Goal: Find specific page/section

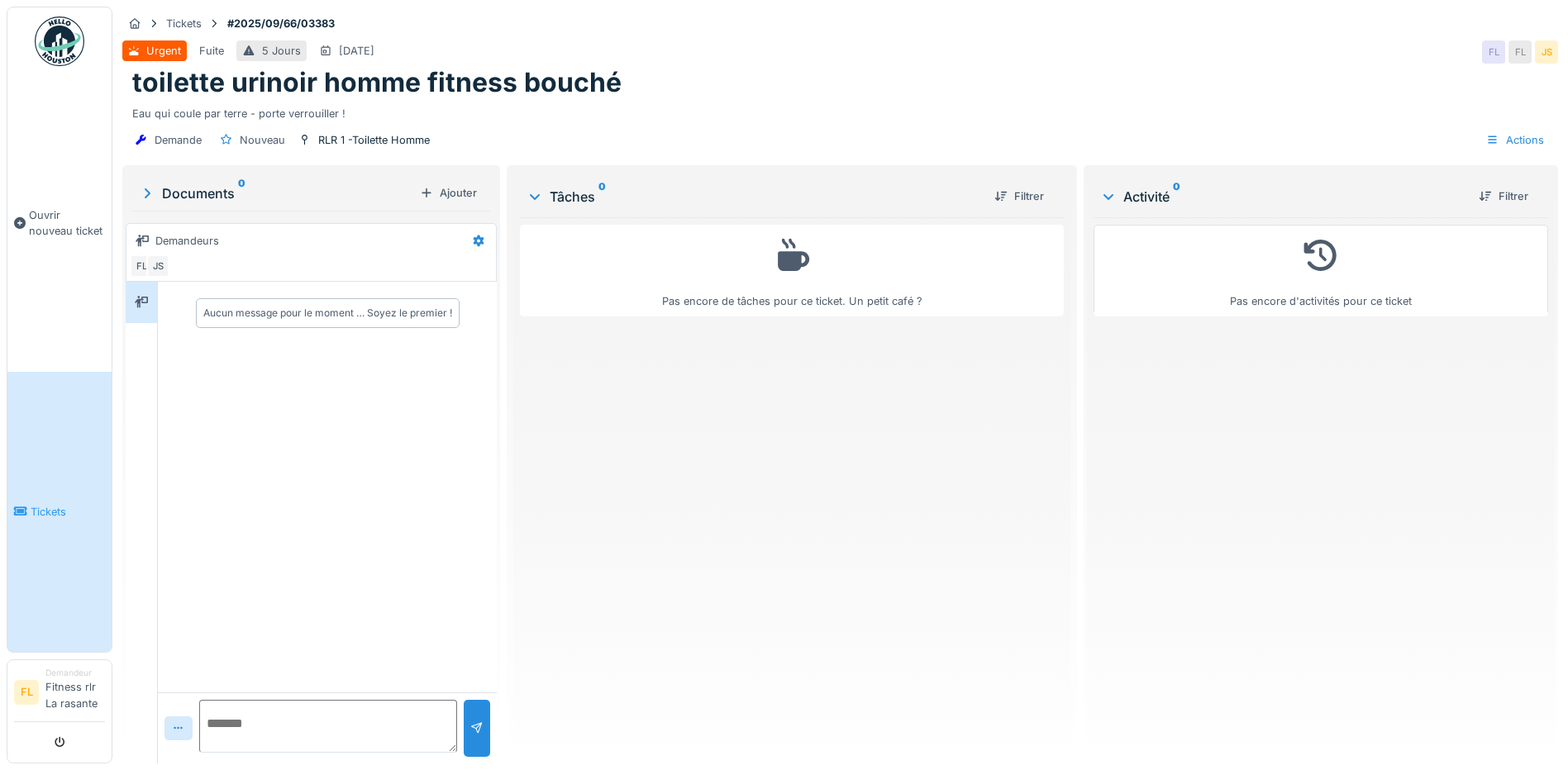
click at [84, 479] on link "Tickets" at bounding box center [60, 512] width 104 height 280
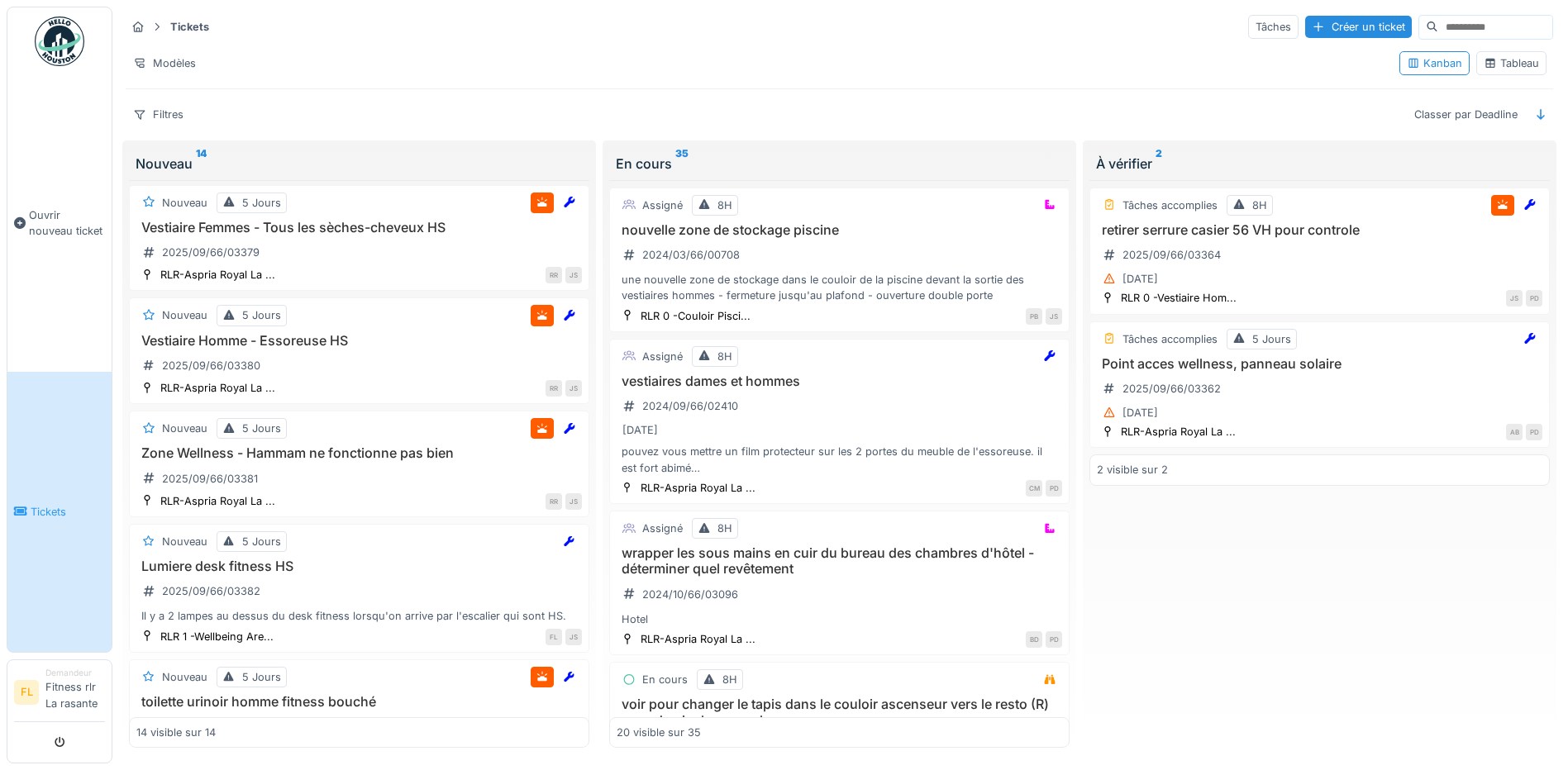
scroll to position [1233, 0]
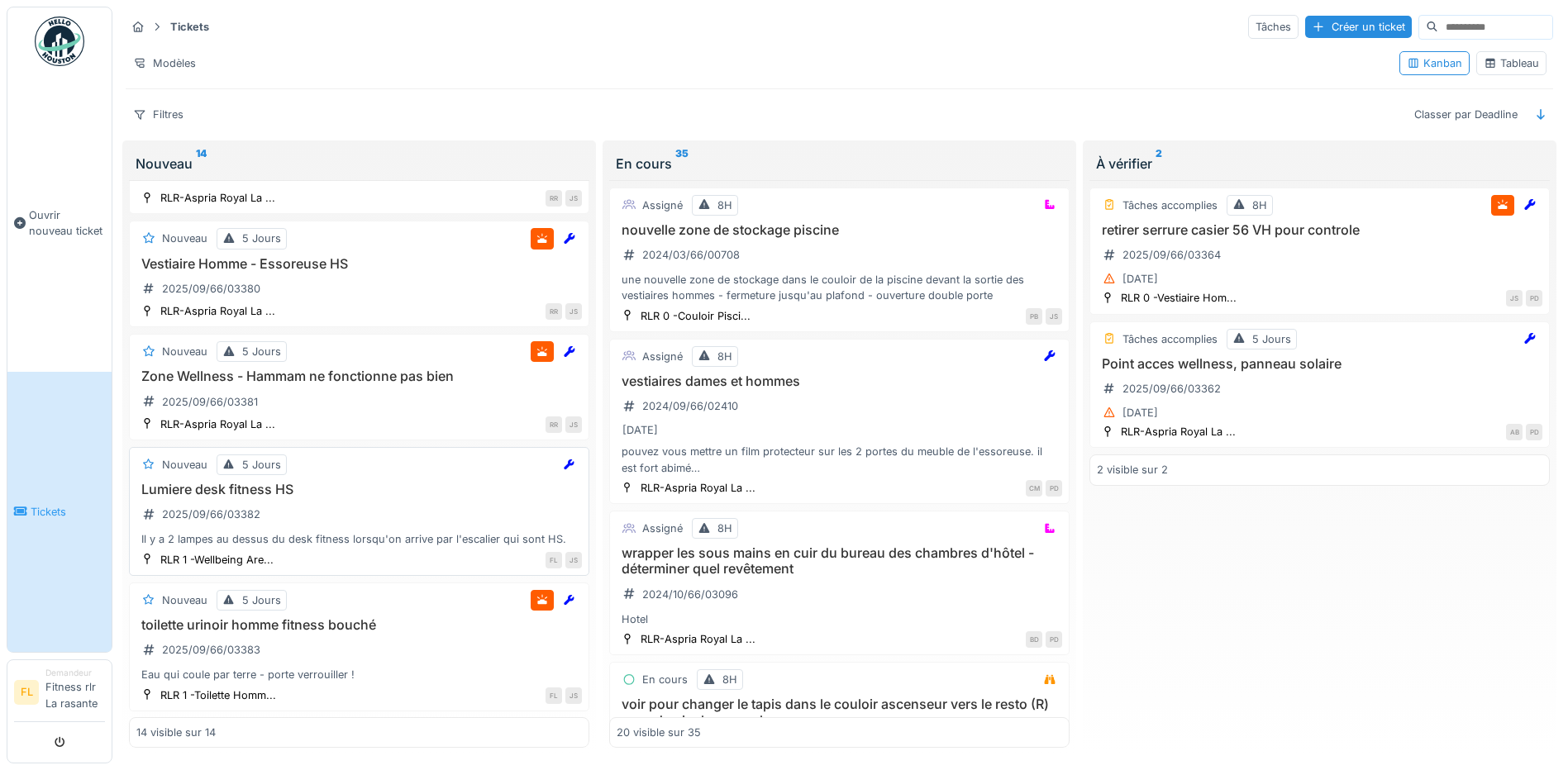
click at [267, 491] on h3 "Lumiere desk fitness HS" at bounding box center [359, 490] width 446 height 15
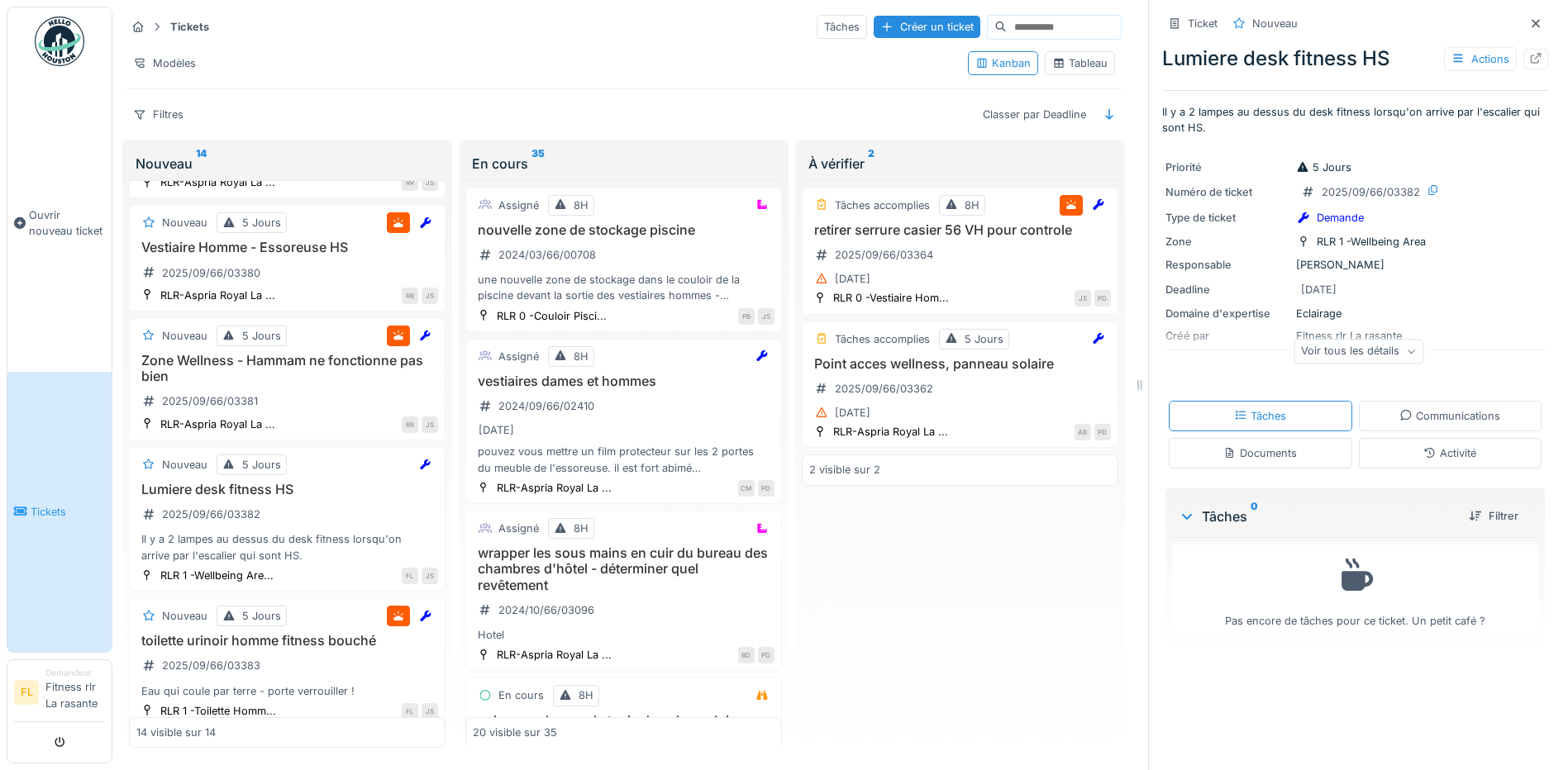
scroll to position [13, 0]
click at [1529, 17] on div at bounding box center [1536, 23] width 14 height 15
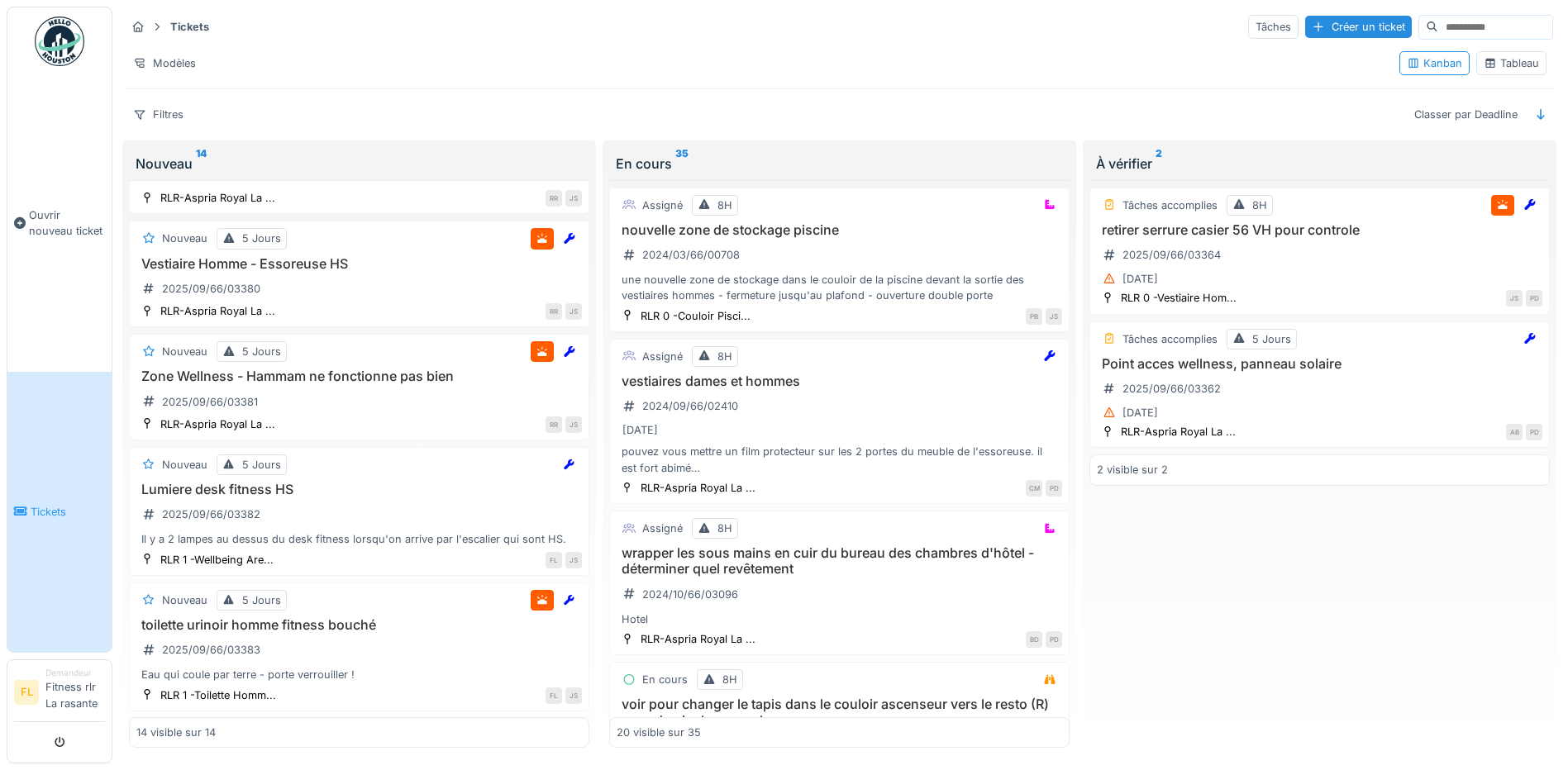
scroll to position [1233, 0]
